Goal: Communication & Community: Share content

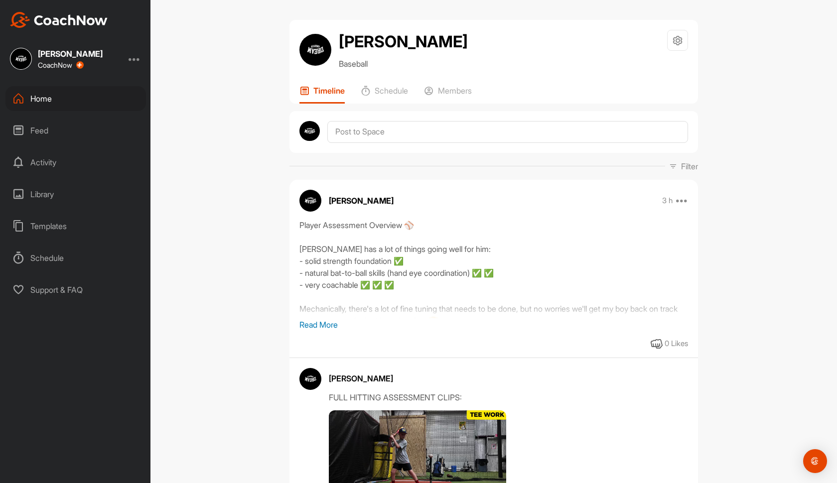
scroll to position [349, 0]
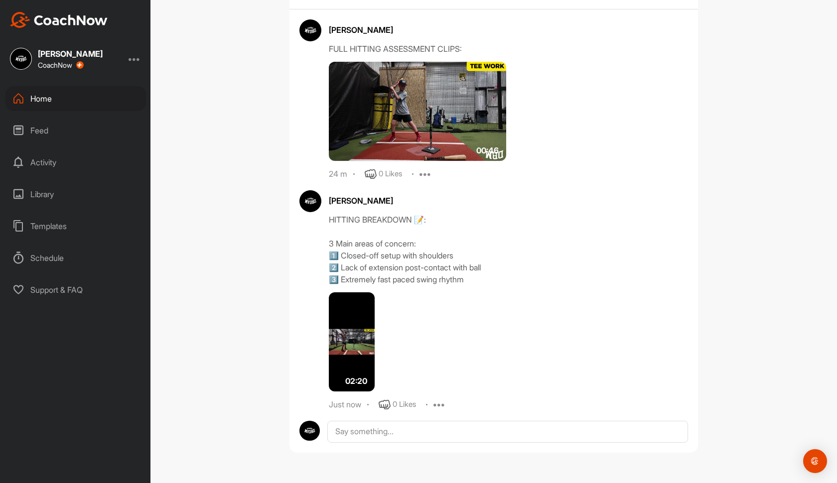
click at [64, 97] on div "Home" at bounding box center [75, 98] width 140 height 25
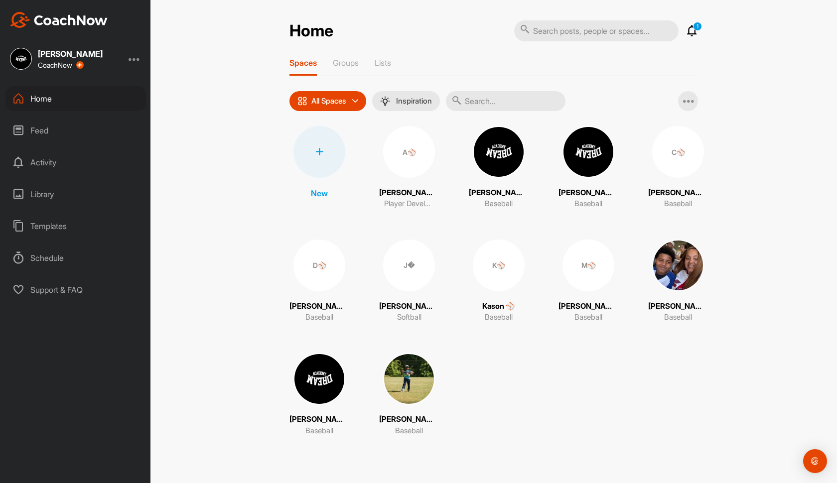
click at [689, 35] on icon at bounding box center [692, 31] width 12 height 12
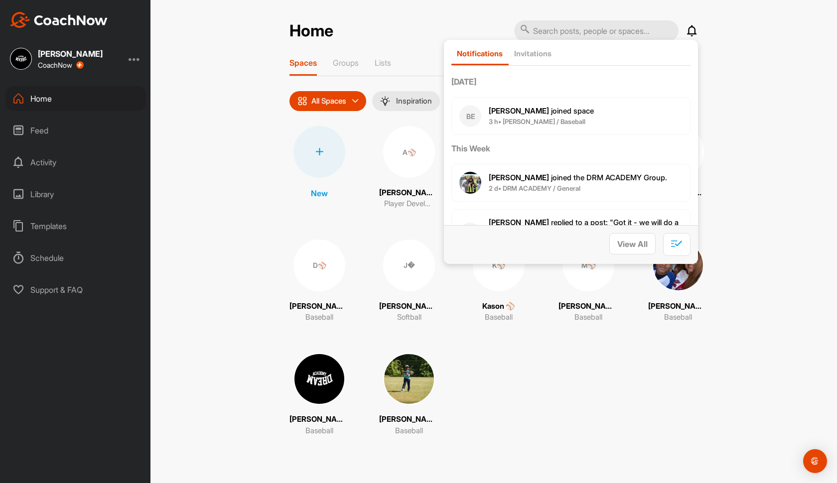
click at [689, 35] on icon at bounding box center [692, 31] width 12 height 12
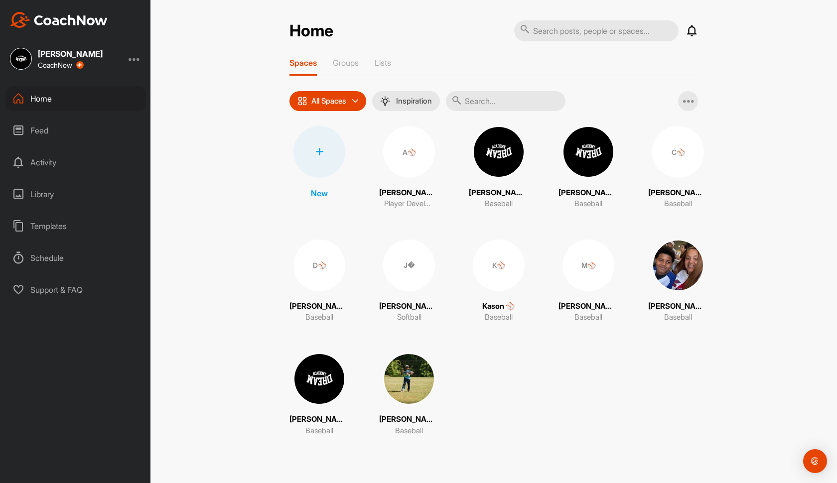
click at [579, 162] on img at bounding box center [588, 152] width 52 height 52
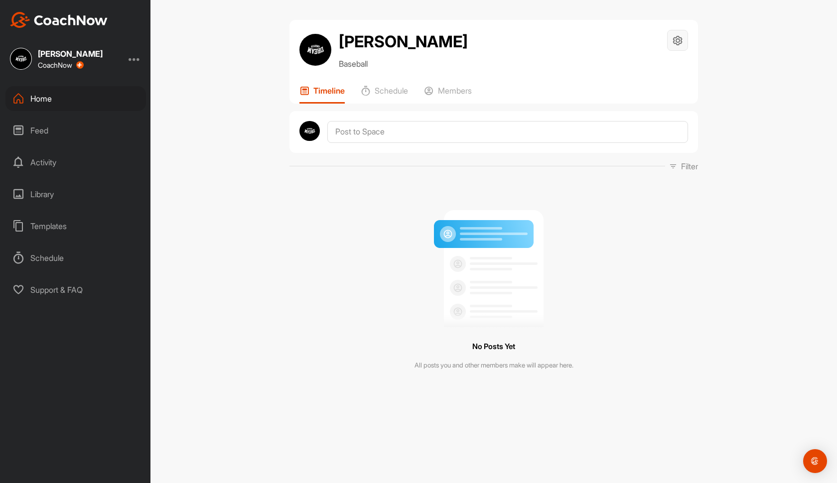
click at [670, 43] on div at bounding box center [677, 40] width 21 height 21
click at [655, 70] on li "Space Settings" at bounding box center [647, 69] width 81 height 32
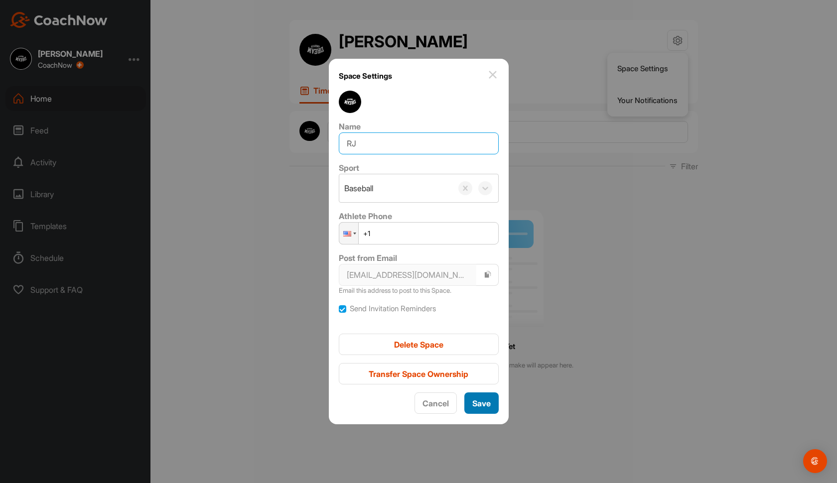
type input "RJ"
click at [480, 399] on span "Save" at bounding box center [481, 403] width 18 height 10
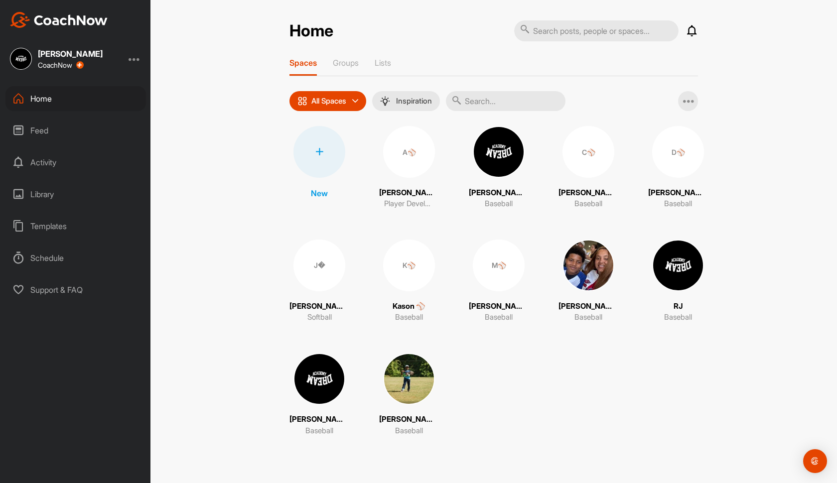
click at [678, 273] on img at bounding box center [678, 266] width 52 height 52
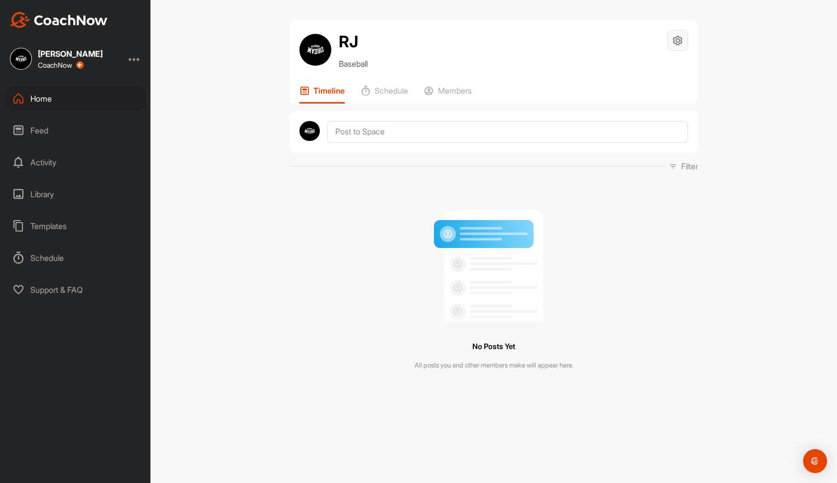
click at [682, 41] on div at bounding box center [677, 40] width 21 height 21
click at [664, 66] on li "Space Settings" at bounding box center [647, 69] width 81 height 32
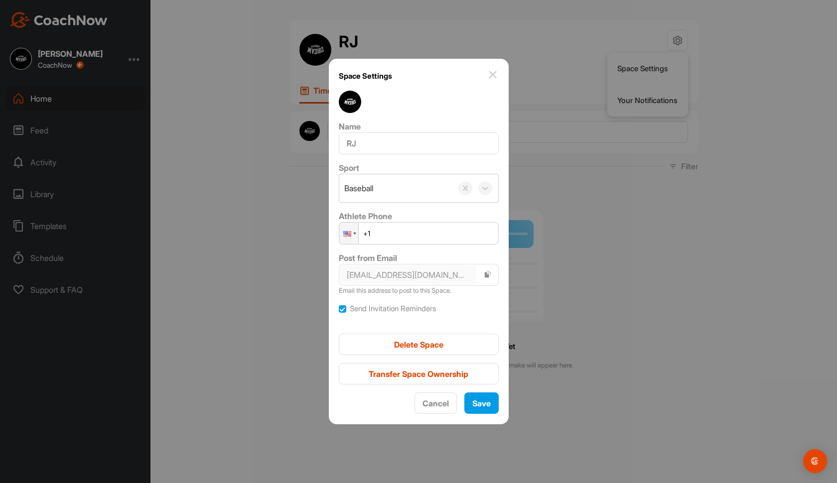
click at [348, 102] on img at bounding box center [350, 102] width 22 height 22
click at [496, 75] on img at bounding box center [493, 75] width 12 height 12
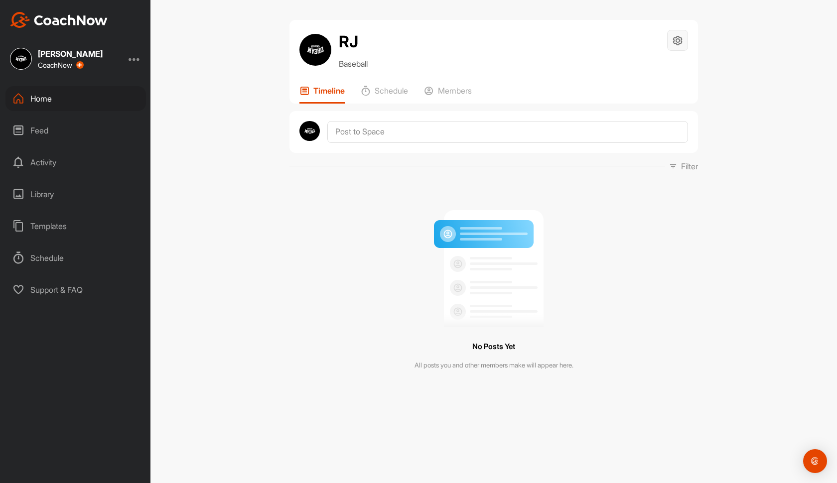
click at [673, 41] on icon at bounding box center [677, 40] width 11 height 11
click at [447, 90] on p "Members" at bounding box center [455, 91] width 34 height 10
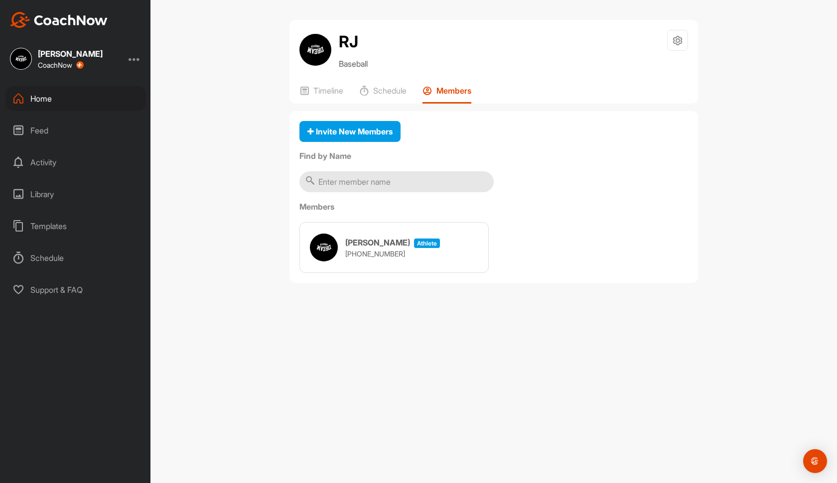
click at [338, 243] on div "[PERSON_NAME] athlete [PHONE_NUMBER]" at bounding box center [375, 248] width 130 height 28
click at [332, 94] on p "Timeline" at bounding box center [328, 91] width 30 height 10
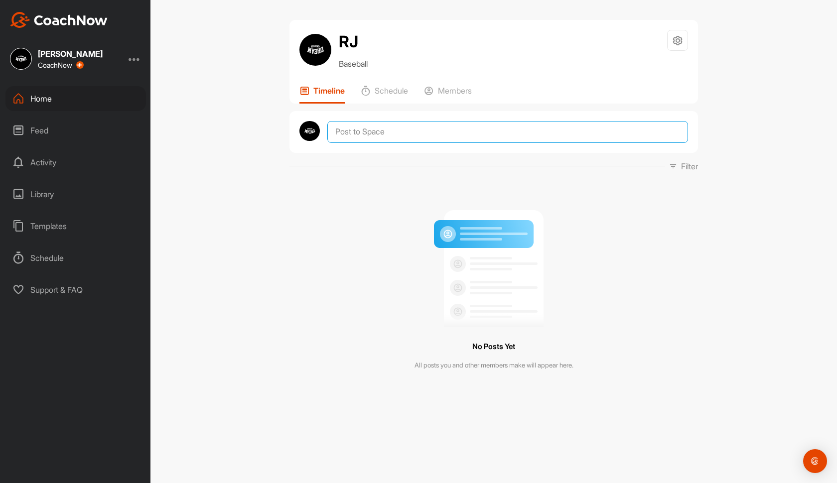
click at [419, 135] on textarea at bounding box center [507, 132] width 361 height 22
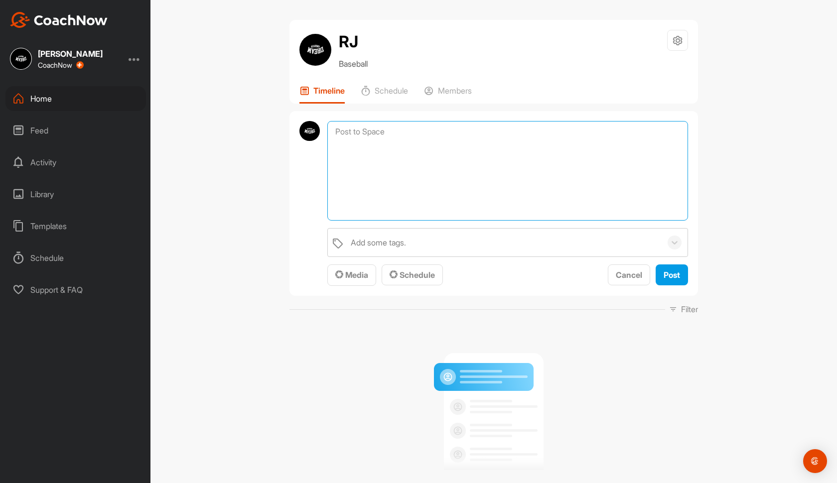
paste textarea "Player Assessment Overview ⚾️ [PERSON_NAME] has a lot of things going well for …"
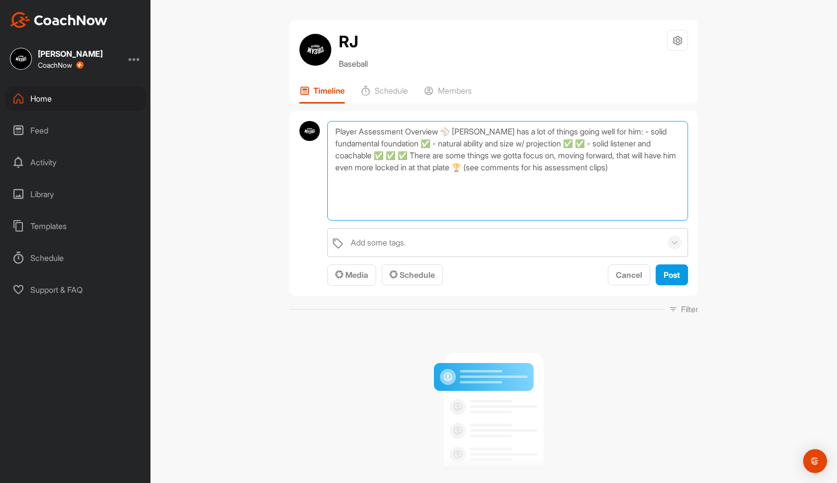
click at [458, 132] on textarea "Player Assessment Overview ⚾️ [PERSON_NAME] has a lot of things going well for …" at bounding box center [507, 171] width 361 height 100
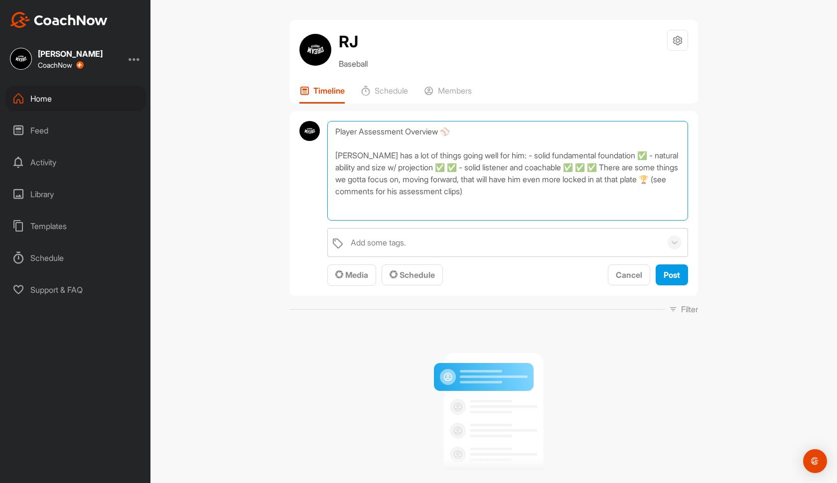
click at [503, 158] on textarea "Player Assessment Overview ⚾️ [PERSON_NAME] has a lot of things going well for …" at bounding box center [507, 171] width 361 height 100
click at [467, 168] on textarea "Player Assessment Overview ⚾️ [PERSON_NAME] has a lot of things going well for …" at bounding box center [507, 171] width 361 height 100
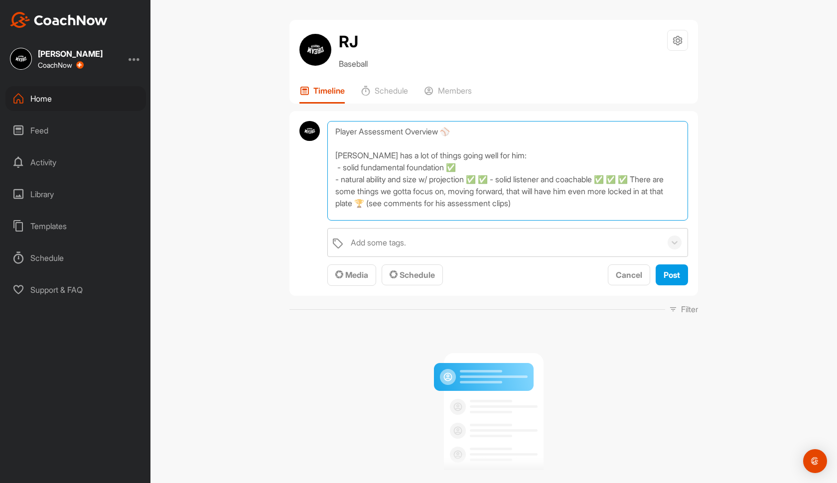
click at [503, 179] on textarea "Player Assessment Overview ⚾️ [PERSON_NAME] has a lot of things going well for …" at bounding box center [507, 171] width 361 height 100
click at [485, 191] on textarea "Player Assessment Overview ⚾️ [PERSON_NAME] has a lot of things going well for …" at bounding box center [507, 171] width 361 height 100
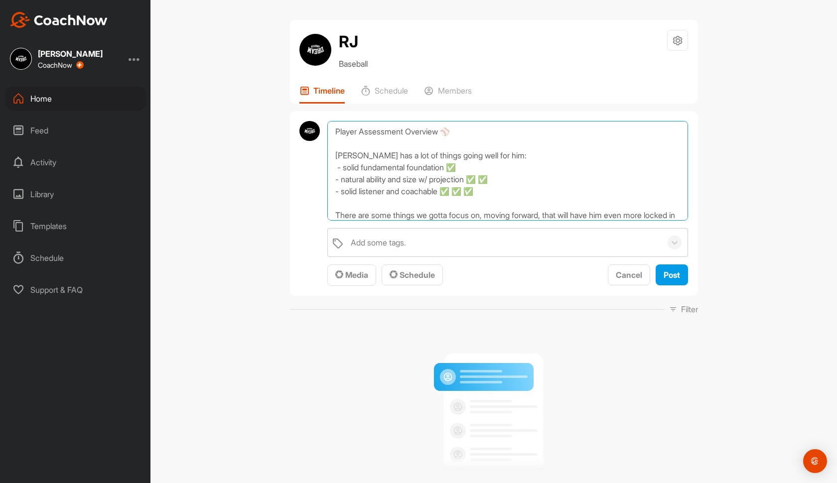
scroll to position [0, 0]
drag, startPoint x: 451, startPoint y: 167, endPoint x: 344, endPoint y: 167, distance: 107.1
click at [344, 167] on textarea "Player Assessment Overview ⚾️ [PERSON_NAME] has a lot of things going well for …" at bounding box center [507, 171] width 361 height 100
drag, startPoint x: 475, startPoint y: 179, endPoint x: 343, endPoint y: 183, distance: 132.5
click at [343, 183] on textarea "Player Assessment Overview ⚾️ [PERSON_NAME] has a lot of things going well for …" at bounding box center [507, 171] width 361 height 100
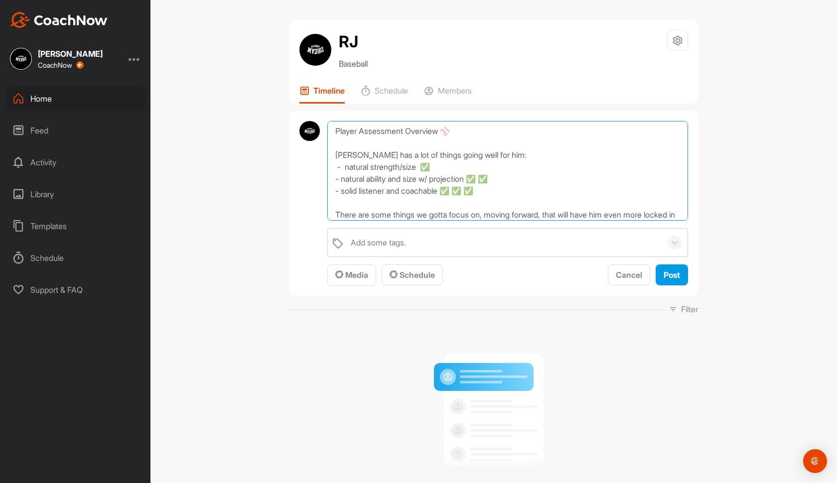
click at [346, 169] on textarea "Player Assessment Overview ⚾️ [PERSON_NAME] has a lot of things going well for …" at bounding box center [507, 171] width 361 height 100
drag, startPoint x: 363, startPoint y: 151, endPoint x: 320, endPoint y: 154, distance: 43.4
click at [320, 154] on div "Player Assessment Overview ⚾️ [PERSON_NAME] has a lot of things going well for …" at bounding box center [493, 203] width 408 height 185
drag, startPoint x: 404, startPoint y: 191, endPoint x: 342, endPoint y: 193, distance: 62.3
click at [342, 193] on textarea "Player Assessment Overview ⚾️ [PERSON_NAME] has a lot of things going well for …" at bounding box center [507, 171] width 361 height 100
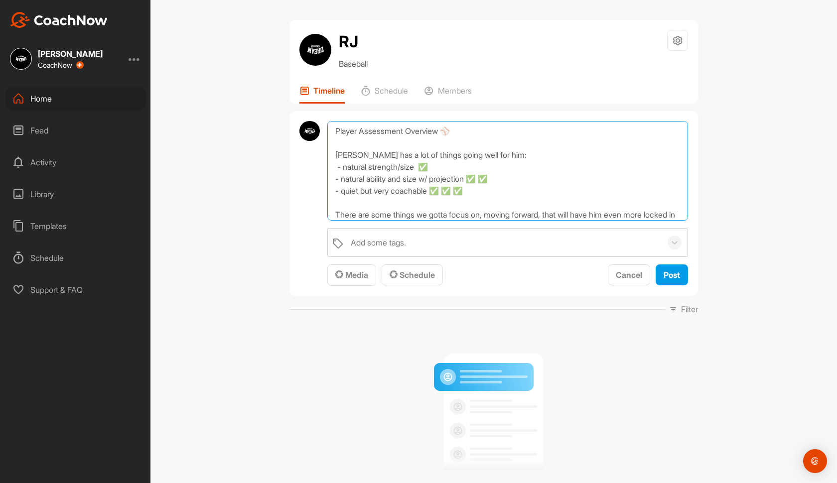
drag, startPoint x: 477, startPoint y: 178, endPoint x: 342, endPoint y: 179, distance: 134.5
click at [342, 179] on textarea "Player Assessment Overview ⚾️ [PERSON_NAME] has a lot of things going well for …" at bounding box center [507, 171] width 361 height 100
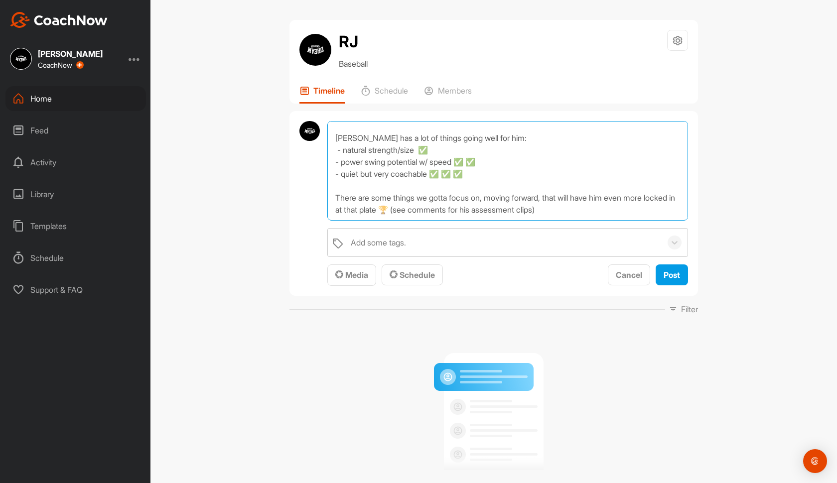
scroll to position [17, 0]
drag, startPoint x: 428, startPoint y: 214, endPoint x: 391, endPoint y: 199, distance: 39.3
click at [391, 199] on textarea "Player Assessment Overview ⚾️ [PERSON_NAME] has a lot of things going well for …" at bounding box center [507, 171] width 361 height 100
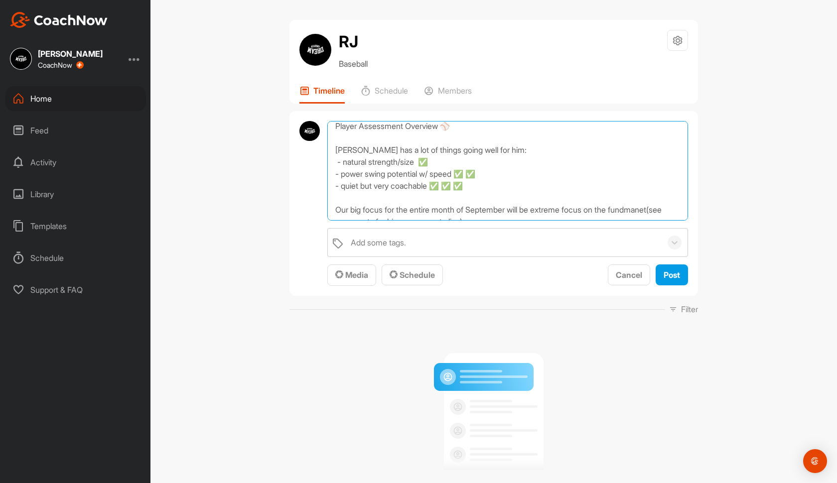
scroll to position [12, 0]
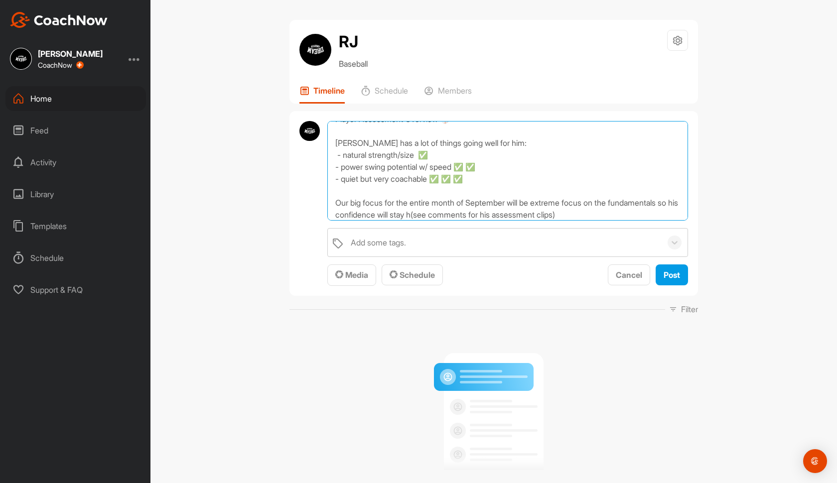
click at [361, 203] on textarea "Player Assessment Overview ⚾️ [PERSON_NAME] has a lot of things going well for …" at bounding box center [507, 171] width 361 height 100
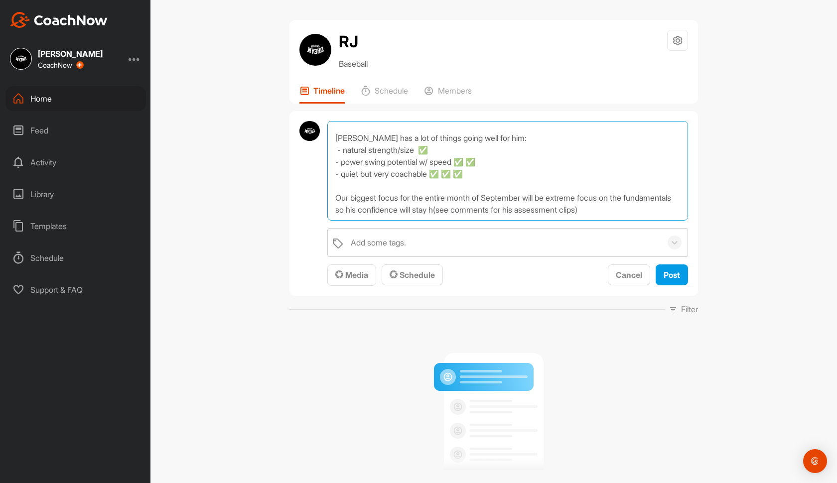
drag, startPoint x: 644, startPoint y: 215, endPoint x: 333, endPoint y: 209, distance: 311.8
click at [333, 209] on textarea "Player Assessment Overview ⚾️ [PERSON_NAME] has a lot of things going well for …" at bounding box center [507, 171] width 361 height 100
click at [394, 212] on textarea "Player Assessment Overview ⚾️ [PERSON_NAME] has a lot of things going well for …" at bounding box center [507, 171] width 361 height 100
click at [415, 209] on textarea "Player Assessment Overview ⚾️ [PERSON_NAME] has a lot of things going well for …" at bounding box center [507, 171] width 361 height 100
drag, startPoint x: 412, startPoint y: 208, endPoint x: 694, endPoint y: 213, distance: 281.9
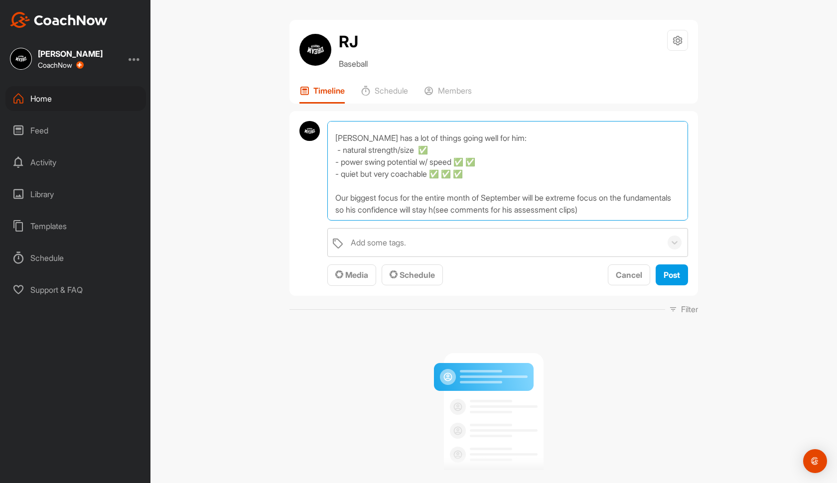
click at [694, 213] on div "Player Assessment Overview ⚾️ [PERSON_NAME] has a lot of things going well for …" at bounding box center [493, 203] width 408 height 185
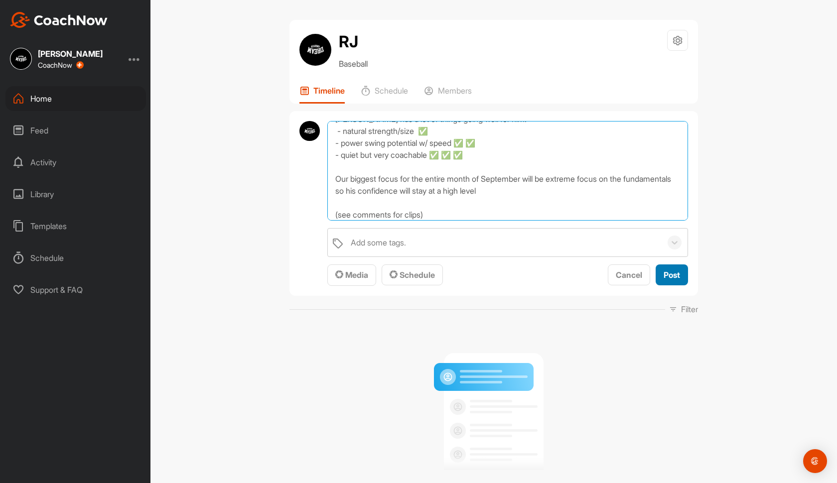
type textarea "Player Assessment Overview ⚾️ [PERSON_NAME] has a lot of things going well for …"
click at [666, 277] on span "Post" at bounding box center [671, 275] width 16 height 10
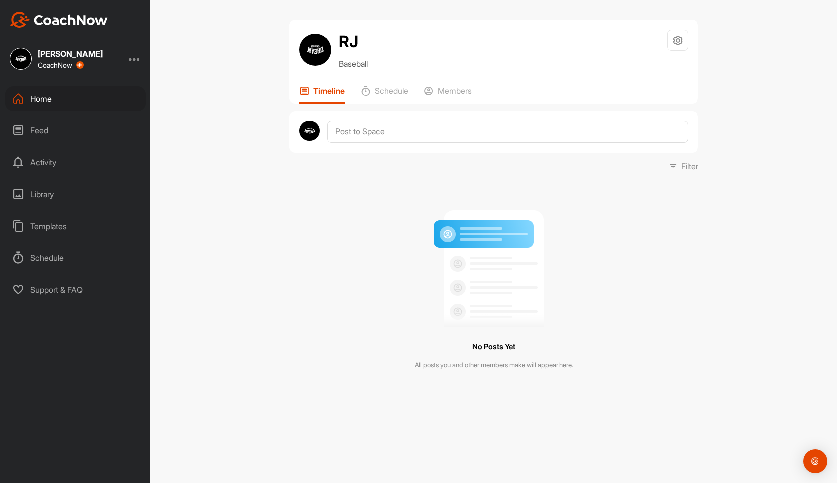
scroll to position [0, 0]
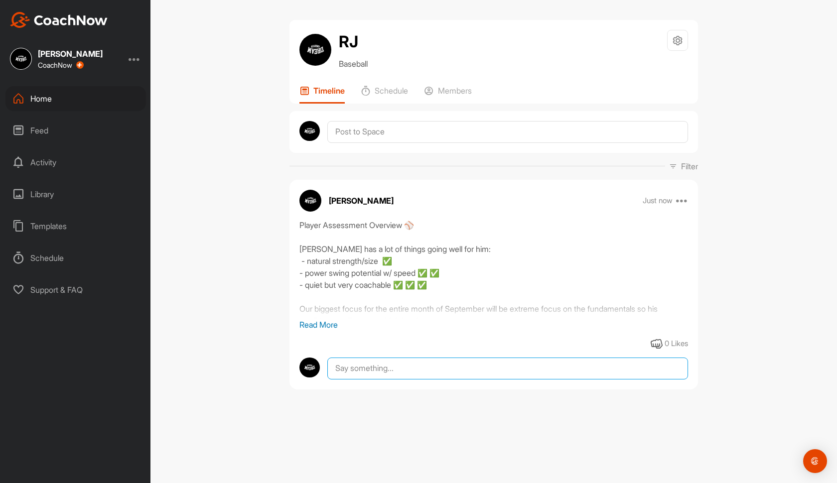
click at [367, 372] on textarea at bounding box center [507, 369] width 361 height 22
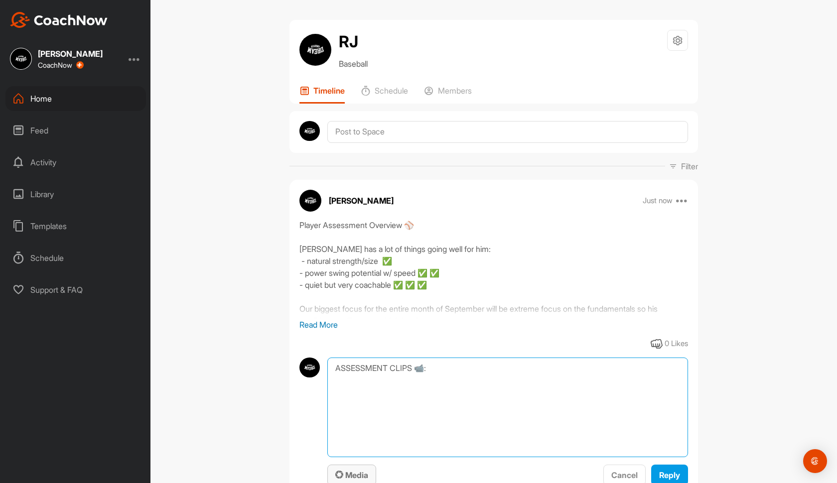
type textarea "ASSESSMENT CLIPS 📹:"
click at [354, 483] on button "Media" at bounding box center [351, 475] width 49 height 21
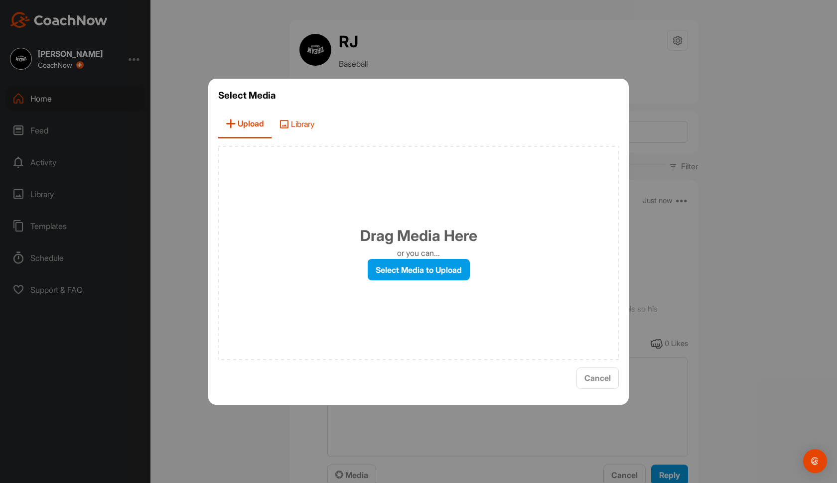
click at [294, 123] on span "Library" at bounding box center [296, 124] width 50 height 28
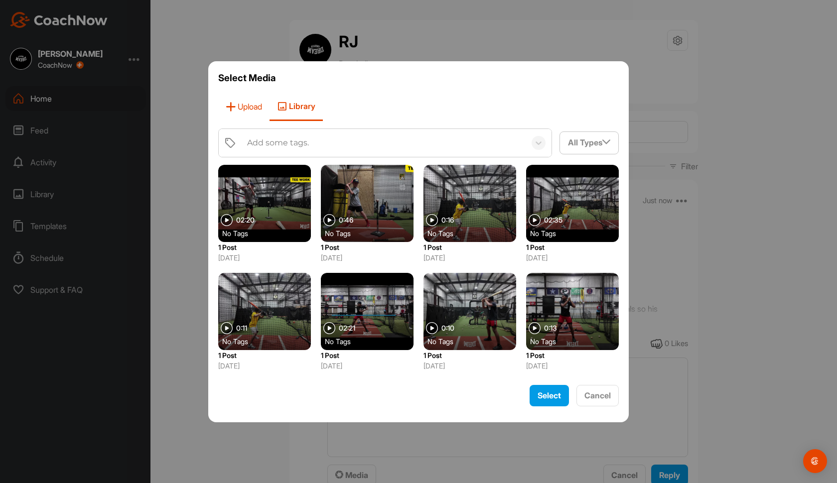
click at [261, 113] on span "Upload" at bounding box center [243, 107] width 51 height 28
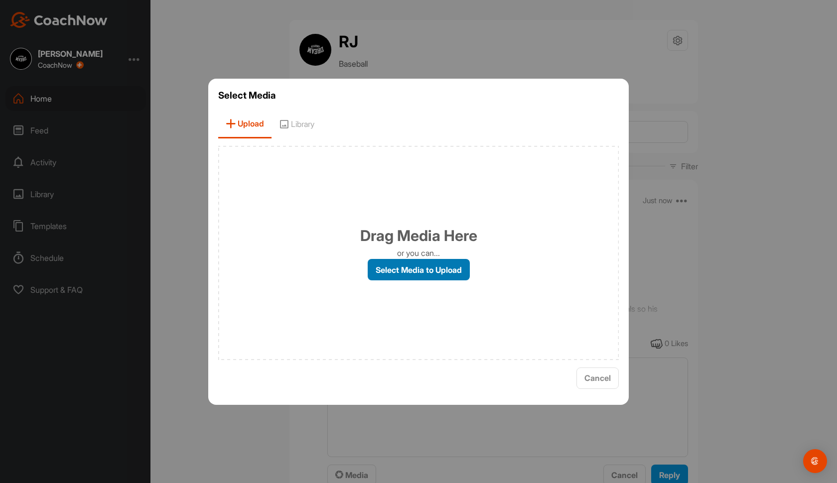
click at [372, 264] on label "Select Media to Upload" at bounding box center [419, 269] width 102 height 21
click at [0, 0] on input "Select Media to Upload" at bounding box center [0, 0] width 0 height 0
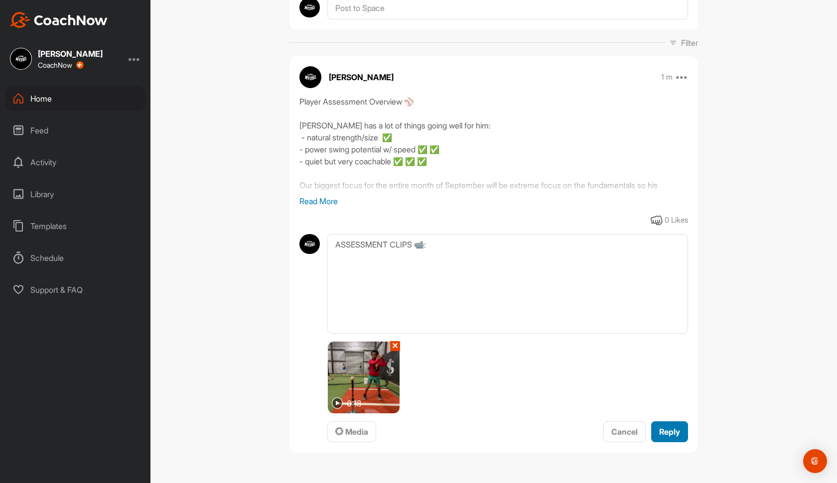
click at [677, 434] on span "Reply" at bounding box center [669, 432] width 21 height 10
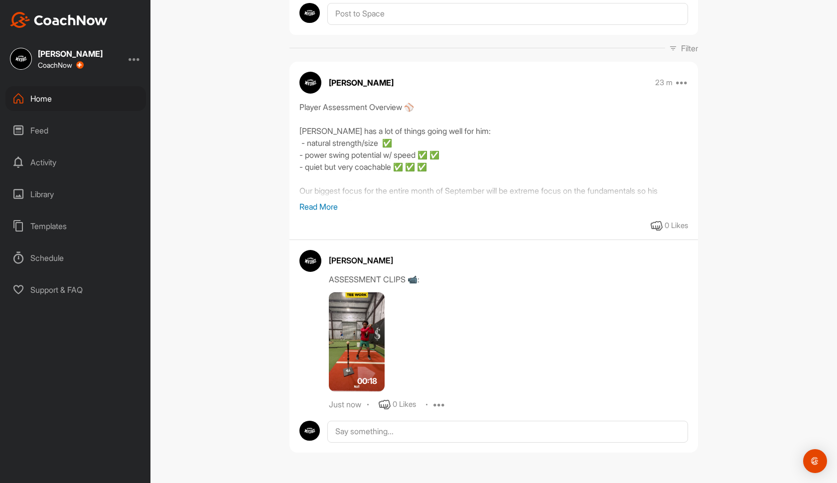
click at [329, 210] on p "Read More" at bounding box center [493, 207] width 388 height 12
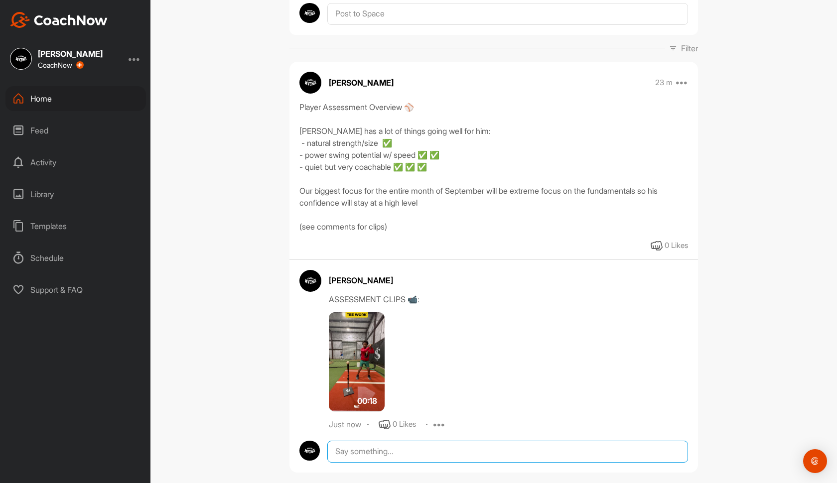
click at [458, 455] on textarea at bounding box center [507, 452] width 361 height 22
type textarea "P"
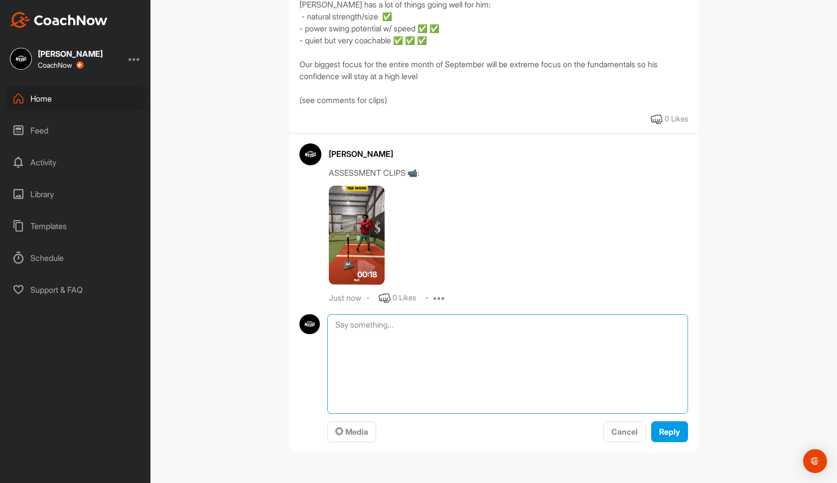
scroll to position [245, 0]
paste textarea "HITTING BREAKDOWN 📝: 3 Main areas of concern: 1️⃣ Closed-off setup with shoulde…"
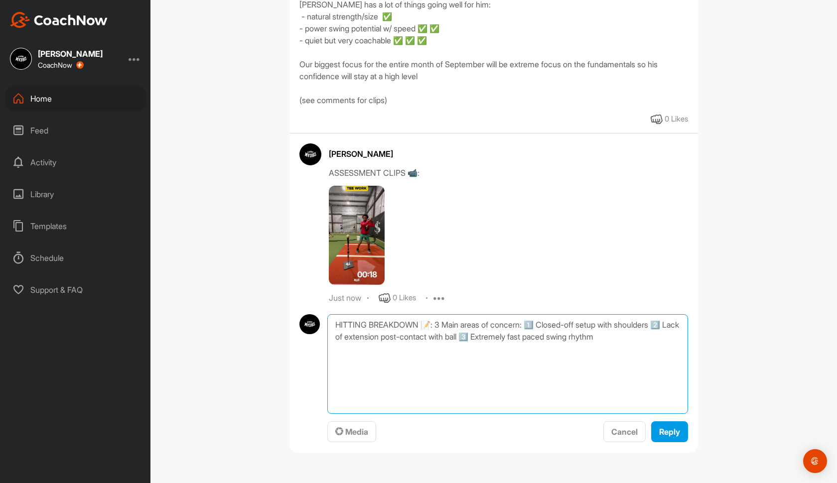
click at [437, 323] on textarea "HITTING BREAKDOWN 📝: 3 Main areas of concern: 1️⃣ Closed-off setup with shoulde…" at bounding box center [507, 364] width 361 height 100
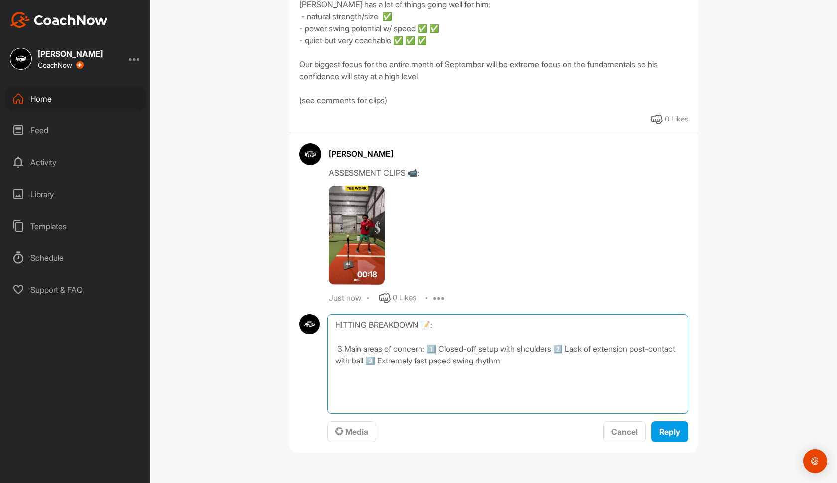
click at [431, 353] on textarea "HITTING BREAKDOWN 📝: 3 Main areas of concern: 1️⃣ Closed-off setup with shoulde…" at bounding box center [507, 364] width 361 height 100
click at [474, 364] on textarea "HITTING BREAKDOWN 📝: 3 Main areas of concern: 1️⃣ Closed-off setup with shoulde…" at bounding box center [507, 364] width 361 height 100
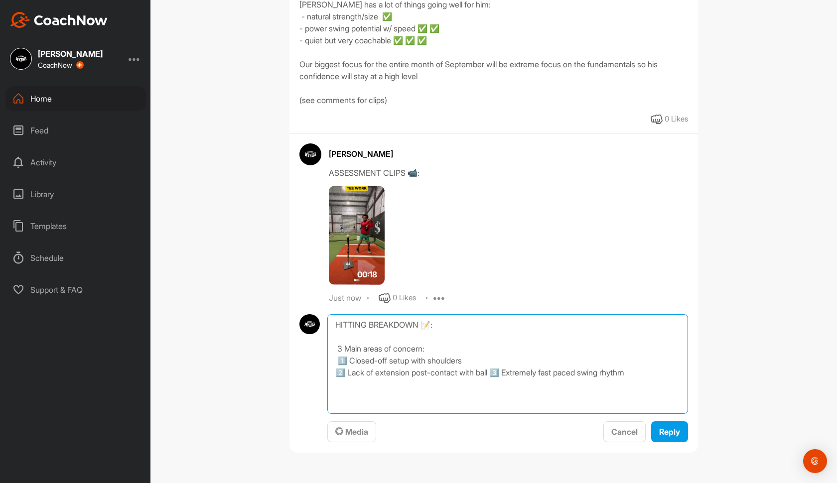
click at [495, 372] on textarea "HITTING BREAKDOWN 📝: 3 Main areas of concern: 1️⃣ Closed-off setup with shoulde…" at bounding box center [507, 364] width 361 height 100
click at [498, 372] on textarea "HITTING BREAKDOWN 📝: 3 Main areas of concern: 1️⃣ Closed-off setup with shoulde…" at bounding box center [507, 364] width 361 height 100
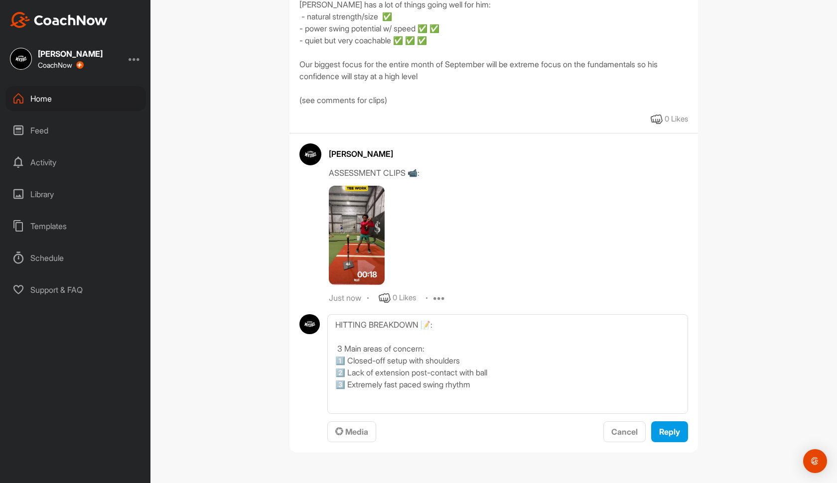
click at [368, 234] on img at bounding box center [357, 236] width 56 height 100
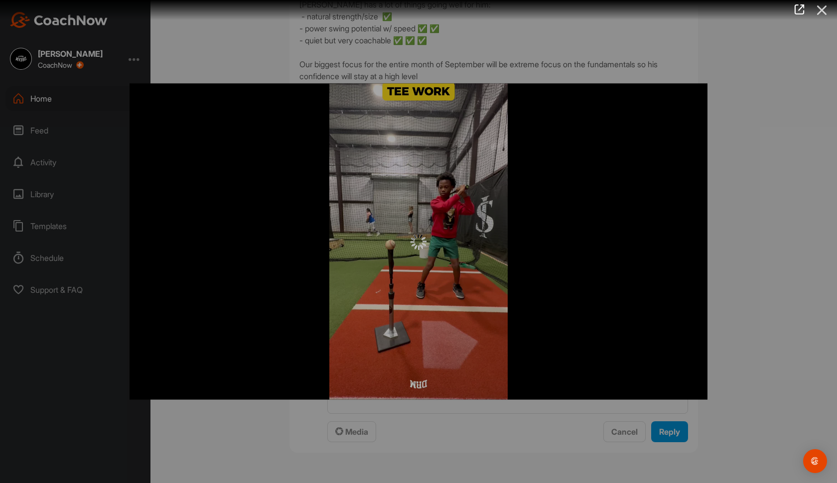
click at [822, 10] on icon at bounding box center [821, 10] width 23 height 18
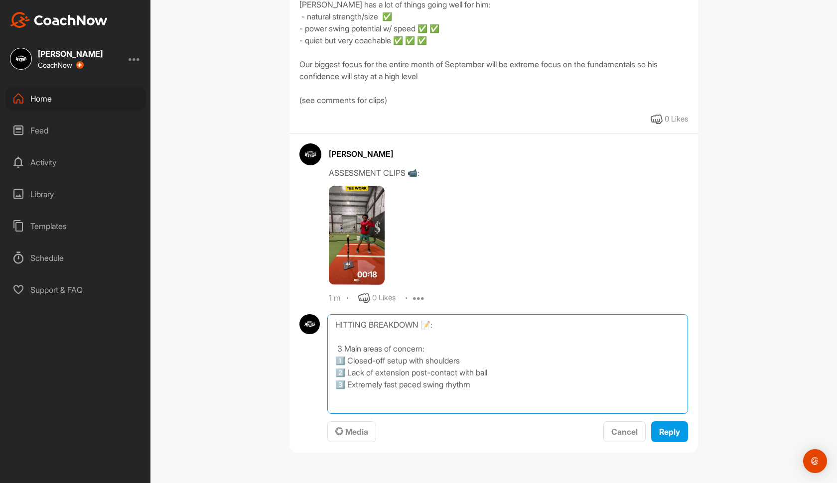
drag, startPoint x: 498, startPoint y: 372, endPoint x: 368, endPoint y: 374, distance: 130.0
click at [368, 374] on textarea "HITTING BREAKDOWN 📝: 3 Main areas of concern: 1️⃣ Closed-off setup with shoulde…" at bounding box center [507, 364] width 361 height 100
drag, startPoint x: 463, startPoint y: 357, endPoint x: 349, endPoint y: 362, distance: 114.7
click at [349, 362] on textarea "HITTING BREAKDOWN 📝: 3 Main areas of concern: 1️⃣ Closed-off setup with shoulde…" at bounding box center [507, 364] width 361 height 100
drag, startPoint x: 482, startPoint y: 385, endPoint x: 350, endPoint y: 384, distance: 131.5
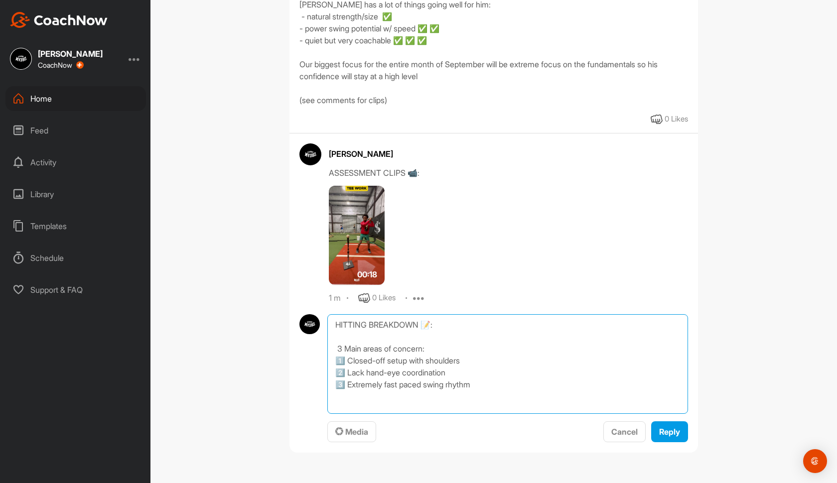
click at [350, 384] on textarea "HITTING BREAKDOWN 📝: 3 Main areas of concern: 1️⃣ Closed-off setup with shoulde…" at bounding box center [507, 364] width 361 height 100
drag, startPoint x: 467, startPoint y: 359, endPoint x: 348, endPoint y: 362, distance: 119.1
click at [348, 362] on textarea "HITTING BREAKDOWN 📝: 3 Main areas of concern: 1️⃣ Closed-off setup with shoulde…" at bounding box center [507, 364] width 361 height 100
paste textarea "Extremely fast paced swing rhythm"
drag, startPoint x: 455, startPoint y: 389, endPoint x: 350, endPoint y: 387, distance: 105.1
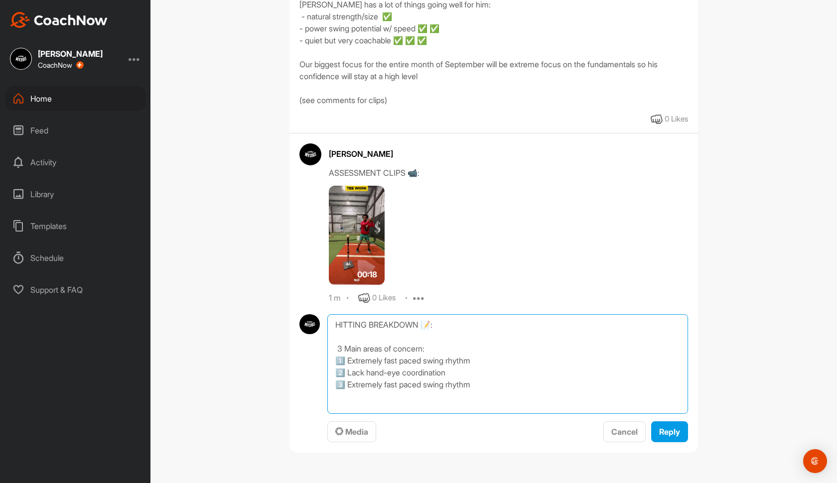
click at [350, 387] on textarea "HITTING BREAKDOWN 📝: 3 Main areas of concern: 1️⃣ Extremely fast paced swing rh…" at bounding box center [507, 364] width 361 height 100
type textarea "HITTING BREAKDOWN 📝: 3 Main areas of concern: 1️⃣ Extremely fast paced swing rh…"
click at [359, 436] on span "Media" at bounding box center [351, 432] width 33 height 10
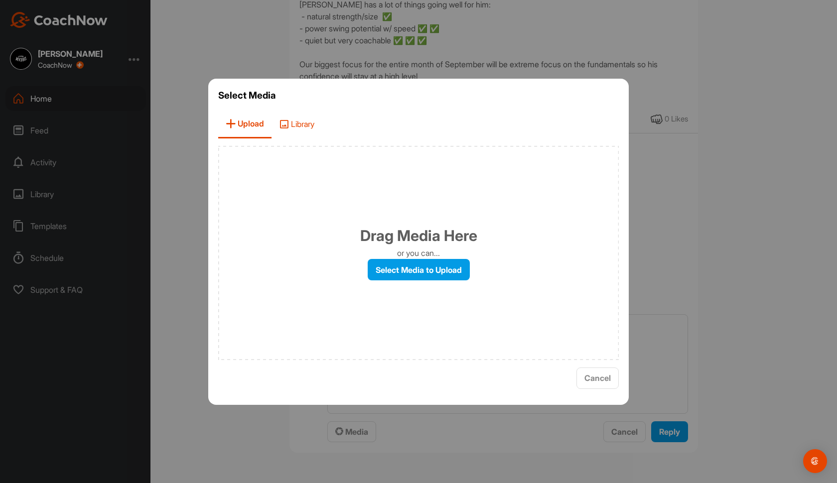
click at [302, 118] on span "Library" at bounding box center [296, 124] width 50 height 28
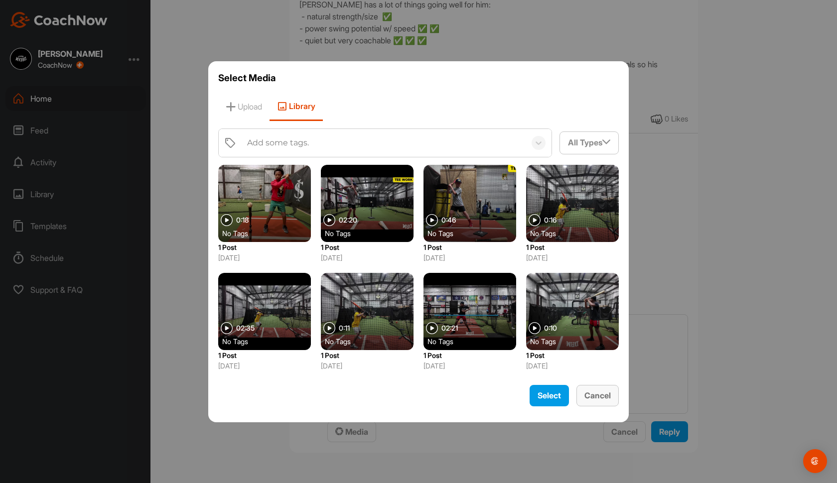
click at [601, 391] on span "Cancel" at bounding box center [597, 395] width 26 height 10
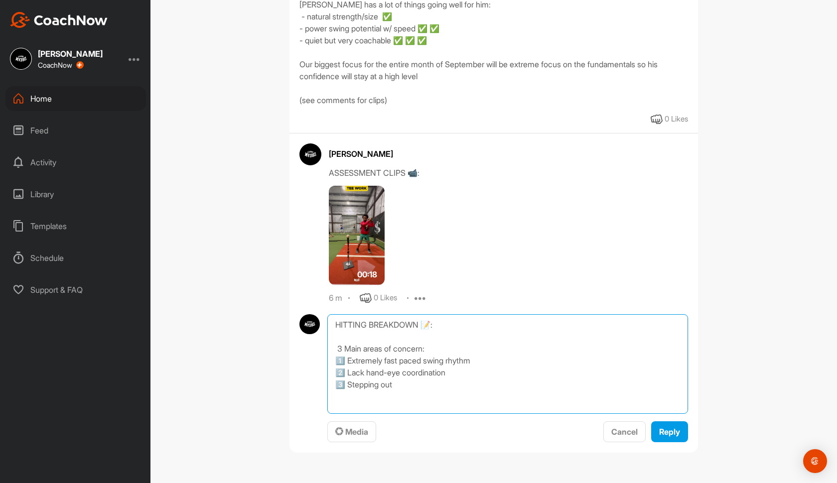
drag, startPoint x: 423, startPoint y: 390, endPoint x: 330, endPoint y: 320, distance: 116.6
click at [330, 320] on textarea "HITTING BREAKDOWN 📝: 3 Main areas of concern: 1️⃣ Extremely fast paced swing rh…" at bounding box center [507, 364] width 361 height 100
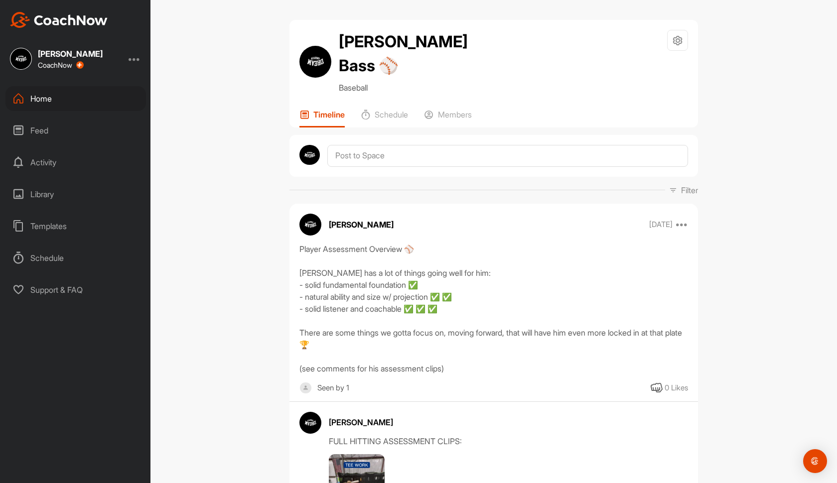
drag, startPoint x: 319, startPoint y: 313, endPoint x: 326, endPoint y: 319, distance: 9.9
click at [318, 310] on div "Player Assessment Overview ⚾️ Sawyer has a lot of things going well for him: - …" at bounding box center [493, 308] width 388 height 131
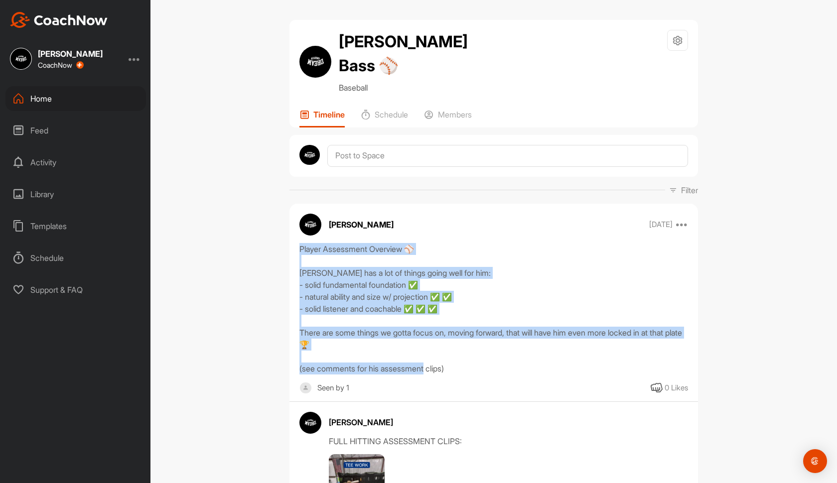
drag, startPoint x: 470, startPoint y: 343, endPoint x: 291, endPoint y: 218, distance: 217.9
copy div "Player Assessment Overview ⚾️ Sawyer has a lot of things going well for him: - …"
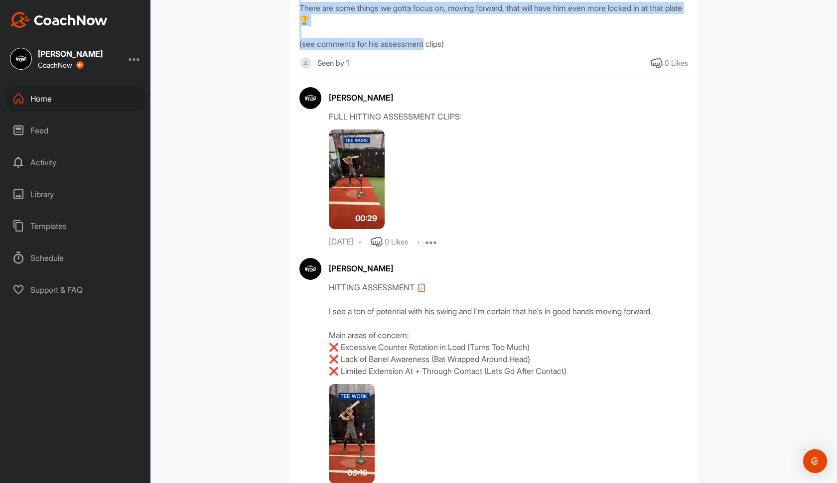
scroll to position [338, 0]
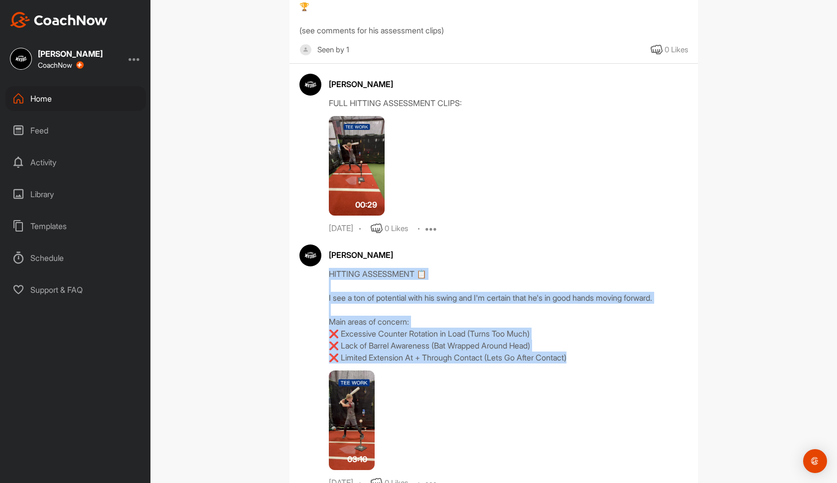
drag, startPoint x: 328, startPoint y: 249, endPoint x: 590, endPoint y: 331, distance: 274.1
click at [590, 331] on div "Cameron Urquhart HITTING ASSESSMENT 📋 I see a ton of potential with his swing a…" at bounding box center [493, 367] width 388 height 245
copy div "HITTING ASSESSMENT 📋 I see a ton of potential with his swing and I'm certain th…"
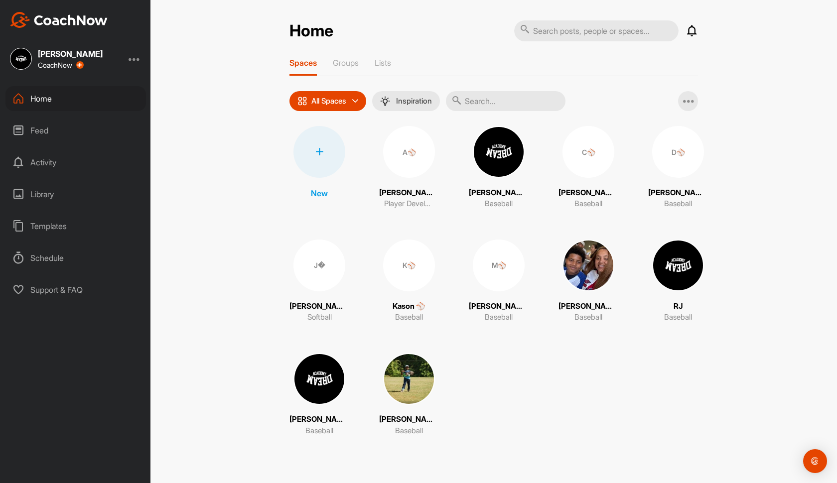
click at [519, 165] on img at bounding box center [499, 152] width 52 height 52
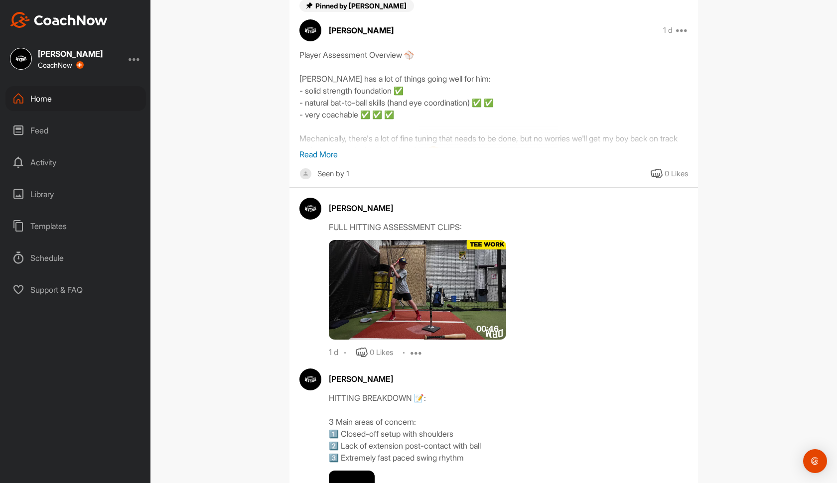
scroll to position [230, 0]
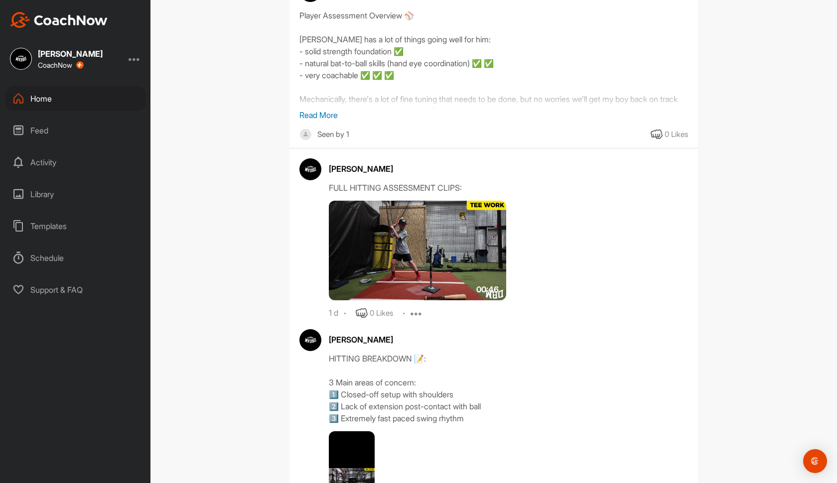
drag, startPoint x: 329, startPoint y: 355, endPoint x: 492, endPoint y: 426, distance: 177.5
click at [492, 426] on div "Cameron Urquhart HITTING BREAKDOWN 📝: 3 Main areas of concern: 1️⃣ Closed-off s…" at bounding box center [508, 439] width 359 height 221
copy div "HITTING BREAKDOWN 📝: 3 Main areas of concern: 1️⃣ Closed-off setup with shoulde…"
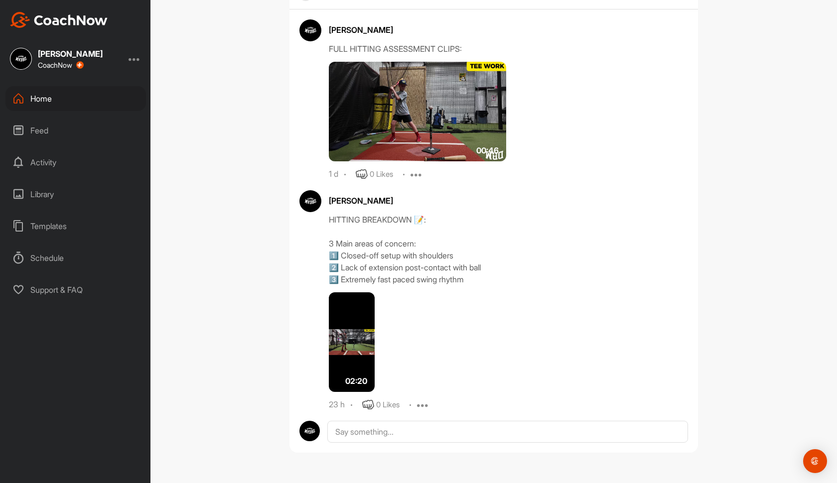
scroll to position [369, 0]
